Goal: Task Accomplishment & Management: Manage account settings

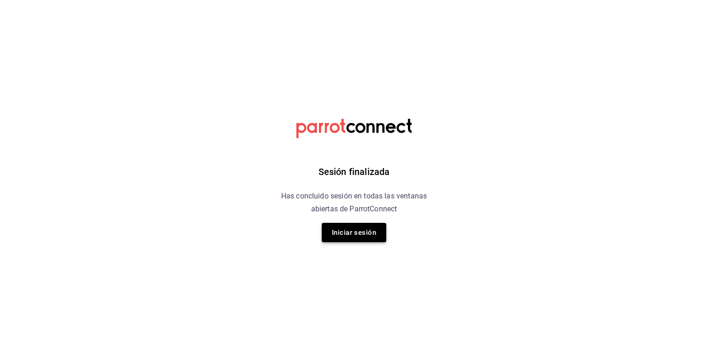
click at [331, 227] on button "Iniciar sesión" at bounding box center [354, 232] width 65 height 19
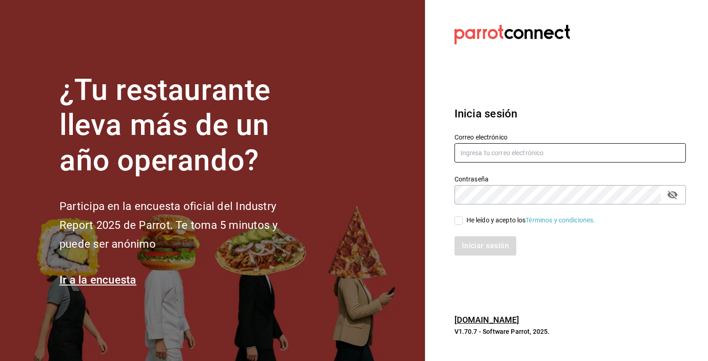
type input "grupofranquicias@juriquilla.com"
click at [459, 223] on input "He leído y acepto los Términos y condiciones." at bounding box center [459, 221] width 8 height 8
checkbox input "true"
click at [468, 247] on button "Iniciar sesión" at bounding box center [486, 245] width 63 height 19
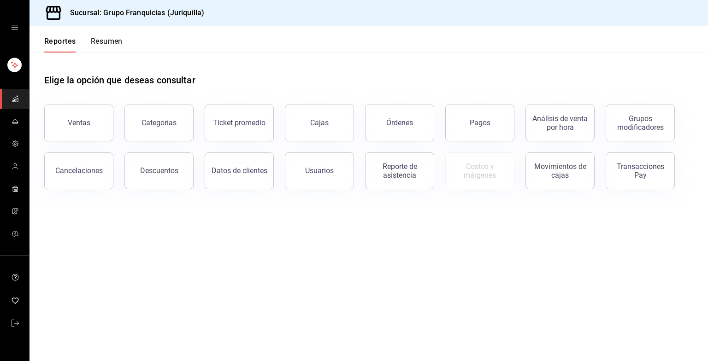
click at [102, 37] on button "Resumen" at bounding box center [107, 45] width 32 height 16
